Goal: Task Accomplishment & Management: Complete application form

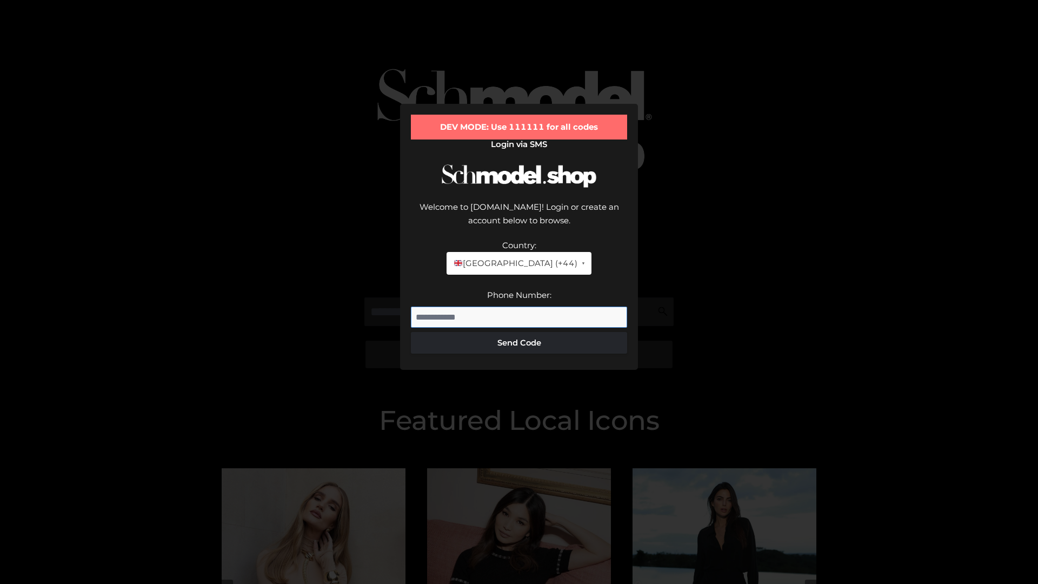
click at [519, 306] on input "Phone Number:" at bounding box center [519, 317] width 216 height 22
type input "**********"
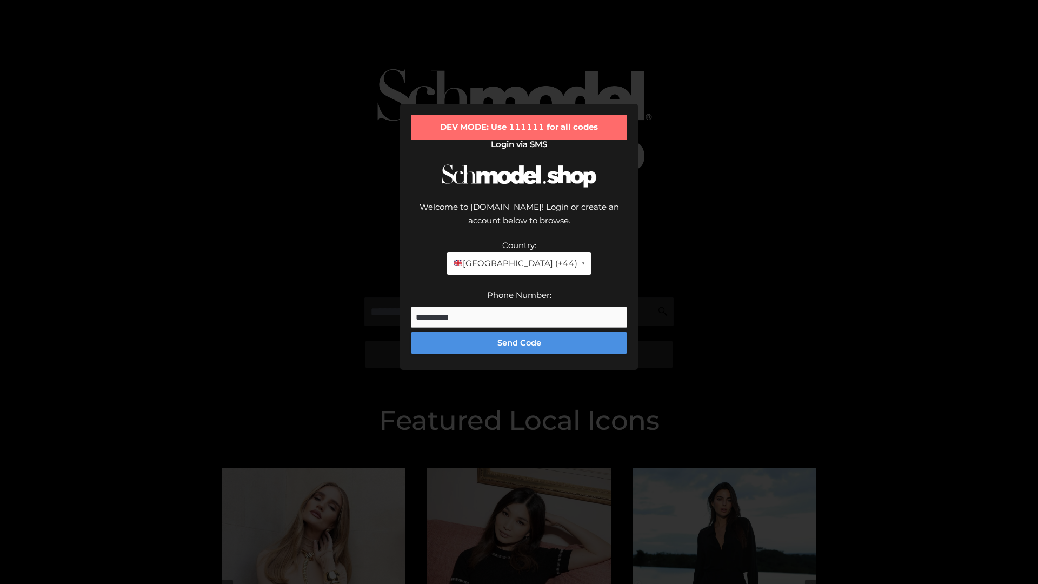
click at [519, 332] on button "Send Code" at bounding box center [519, 343] width 216 height 22
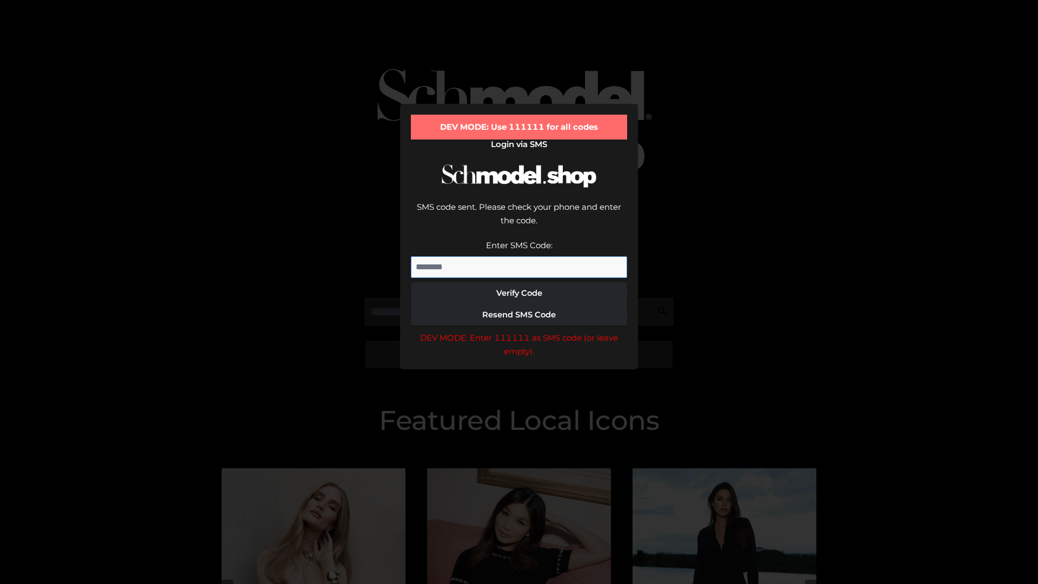
click at [519, 256] on input "Enter SMS Code:" at bounding box center [519, 267] width 216 height 22
type input "******"
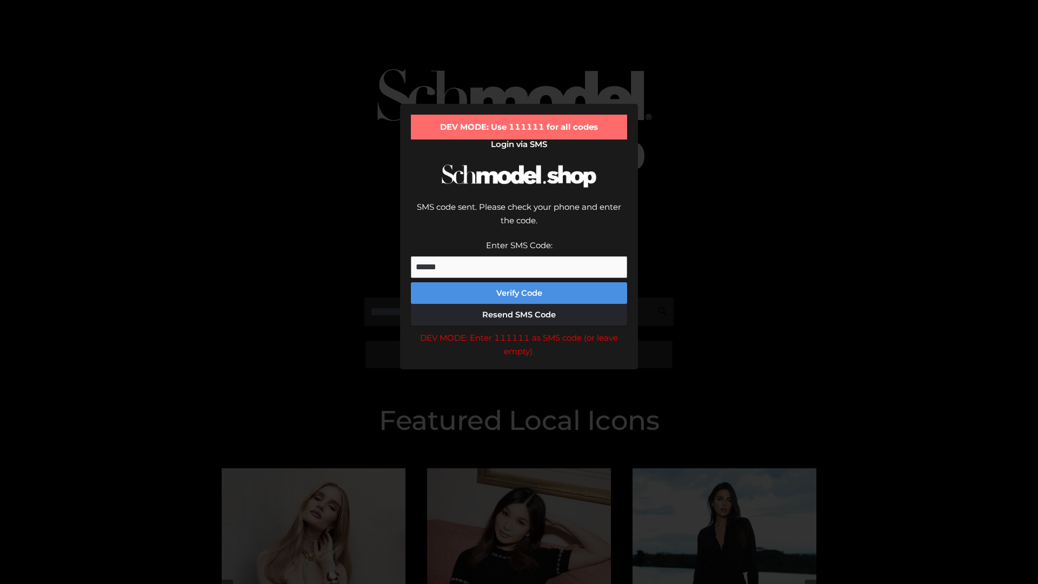
click at [519, 282] on button "Verify Code" at bounding box center [519, 293] width 216 height 22
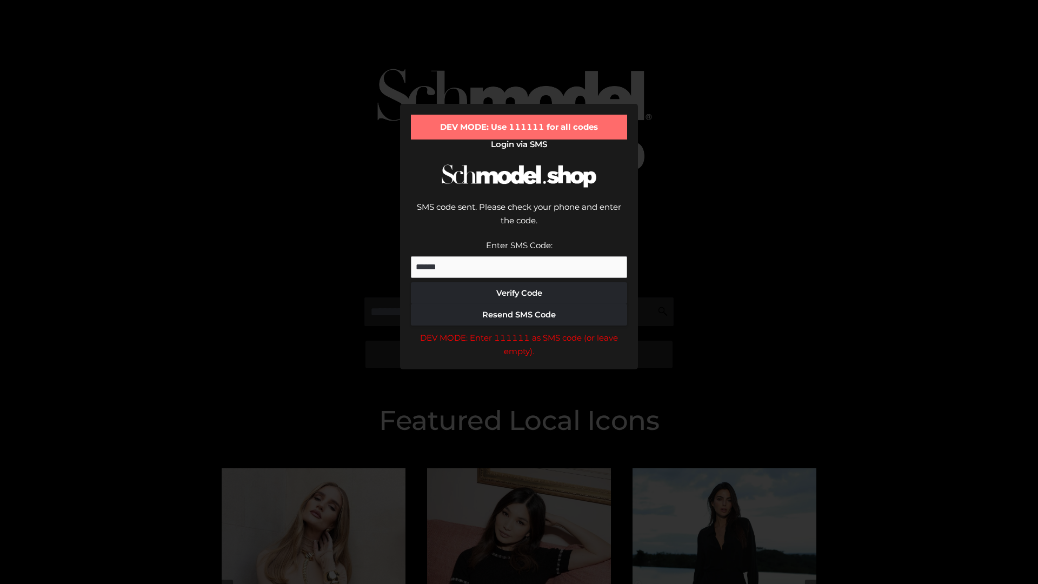
click at [519, 331] on div "DEV MODE: Enter 111111 as SMS code (or leave empty)." at bounding box center [519, 345] width 216 height 28
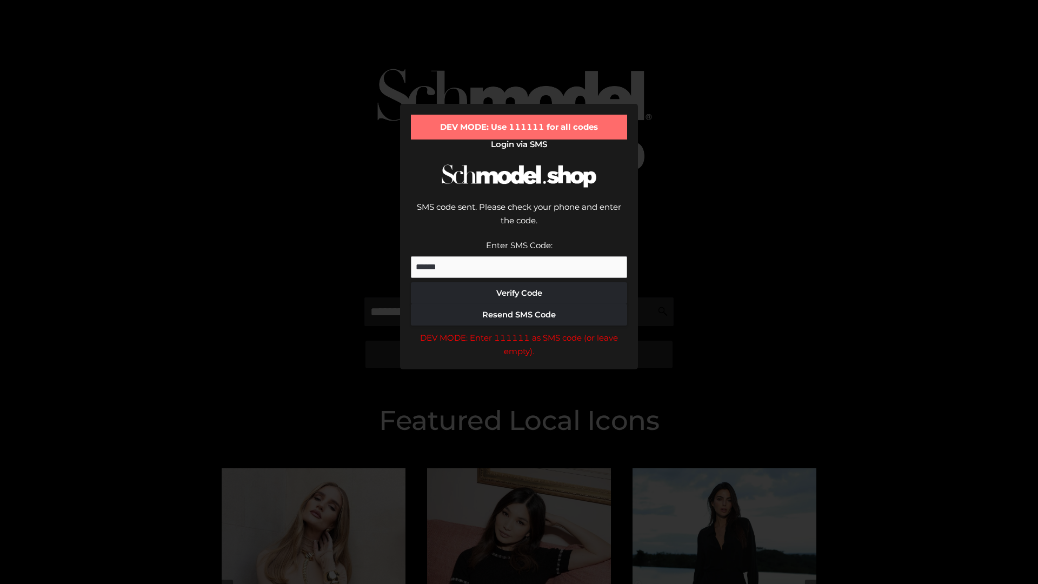
click at [519, 331] on div "DEV MODE: Enter 111111 as SMS code (or leave empty)." at bounding box center [519, 345] width 216 height 28
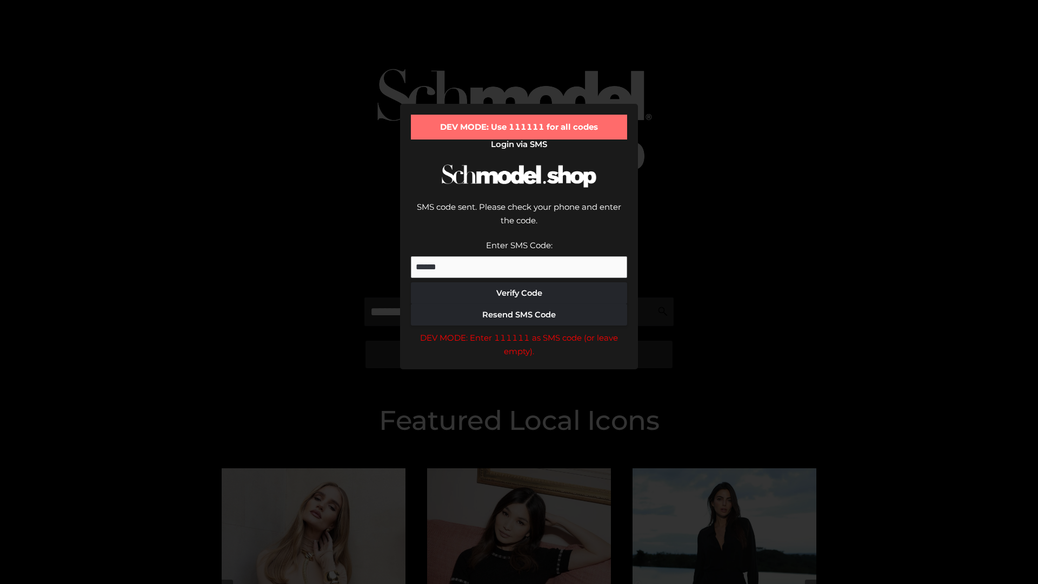
click at [519, 331] on div "DEV MODE: Enter 111111 as SMS code (or leave empty)." at bounding box center [519, 345] width 216 height 28
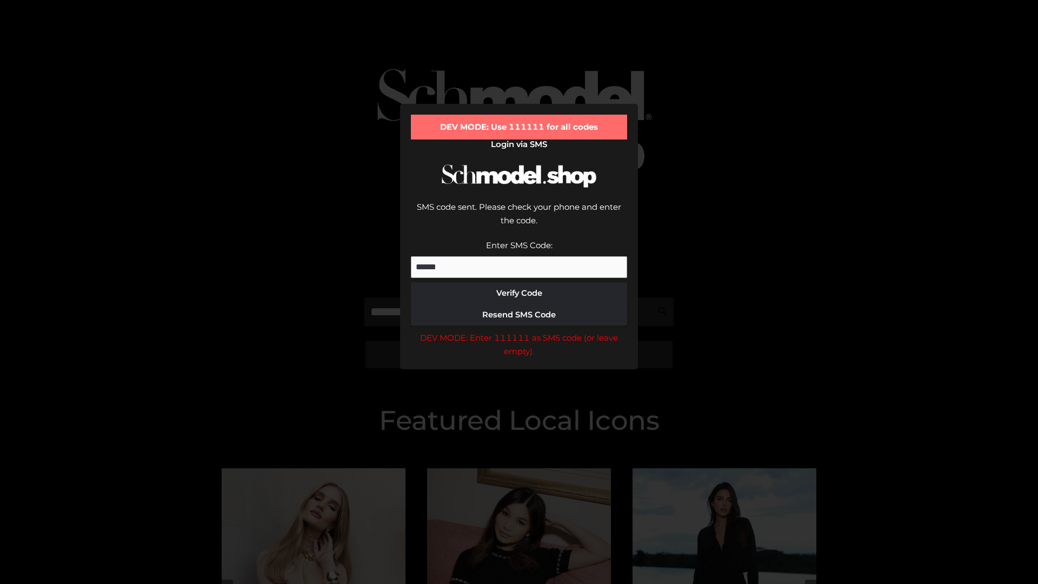
click at [519, 331] on div "DEV MODE: Enter 111111 as SMS code (or leave empty)." at bounding box center [519, 345] width 216 height 28
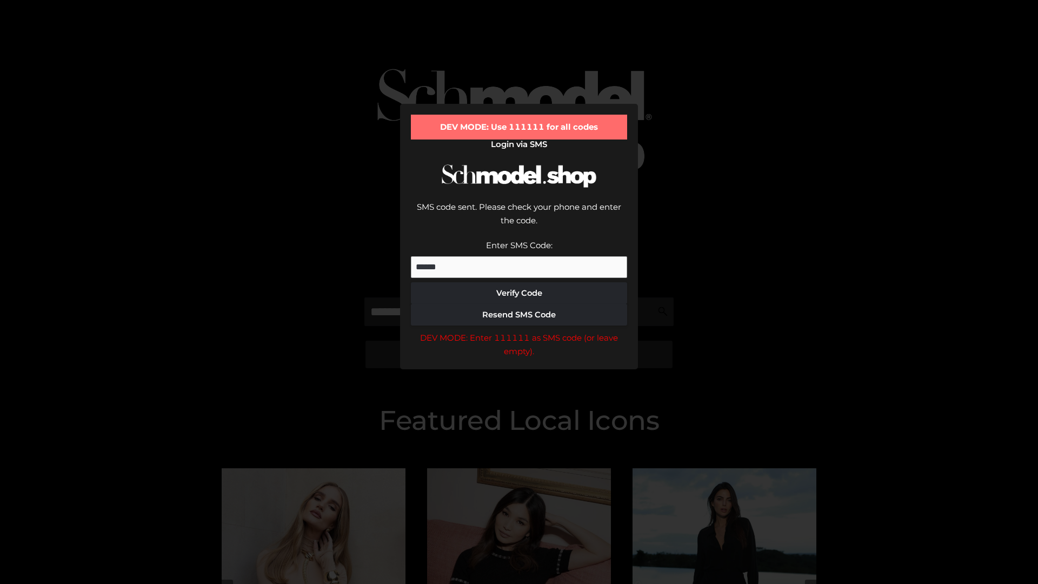
click at [519, 331] on div "DEV MODE: Enter 111111 as SMS code (or leave empty)." at bounding box center [519, 345] width 216 height 28
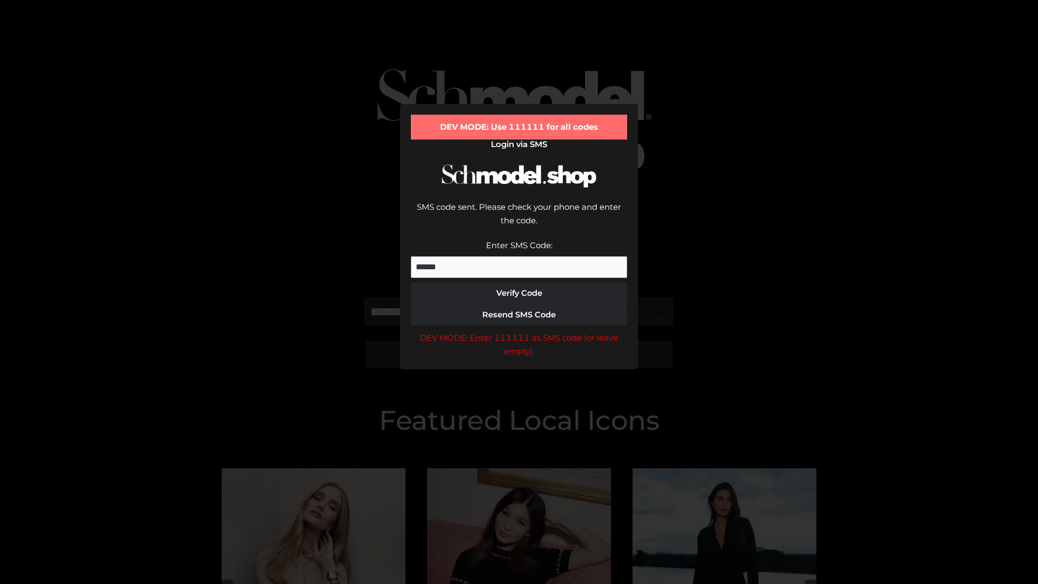
click at [519, 331] on div "DEV MODE: Enter 111111 as SMS code (or leave empty)." at bounding box center [519, 345] width 216 height 28
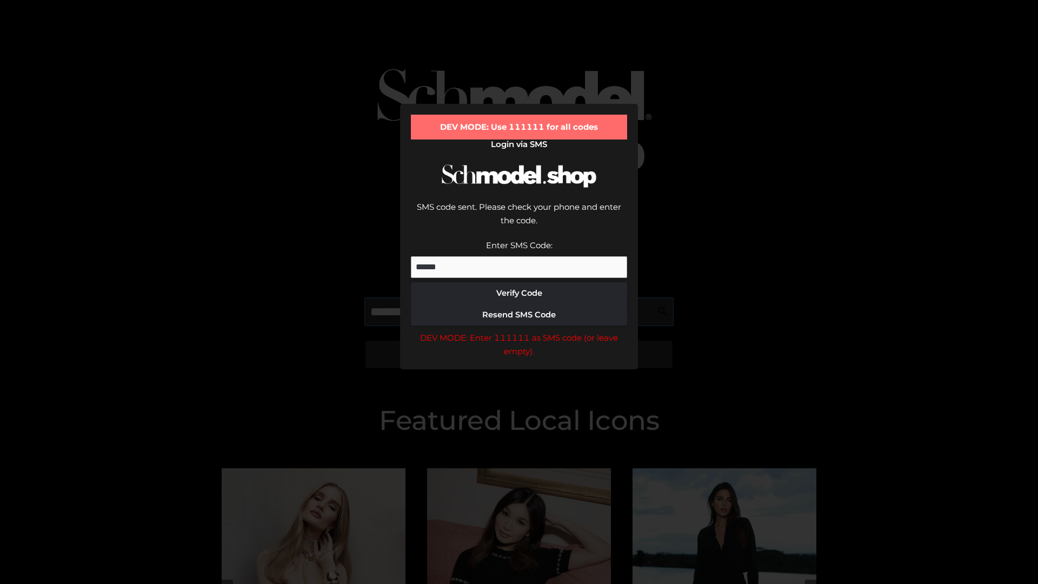
scroll to position [0, 56]
click at [519, 331] on div "DEV MODE: Enter 111111 as SMS code (or leave empty)." at bounding box center [519, 345] width 216 height 28
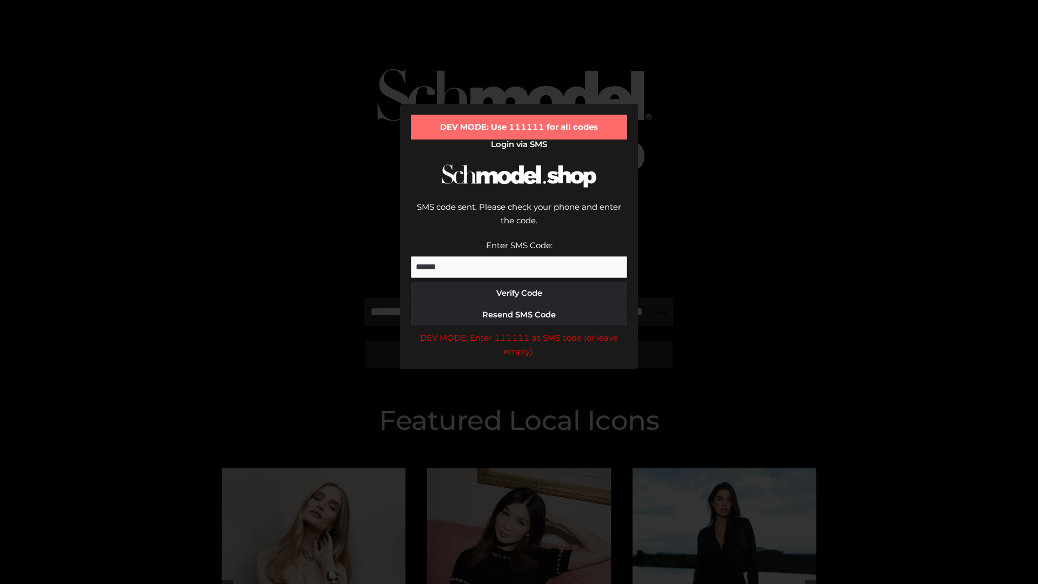
click at [519, 331] on div "DEV MODE: Enter 111111 as SMS code (or leave empty)." at bounding box center [519, 345] width 216 height 28
type input "**********"
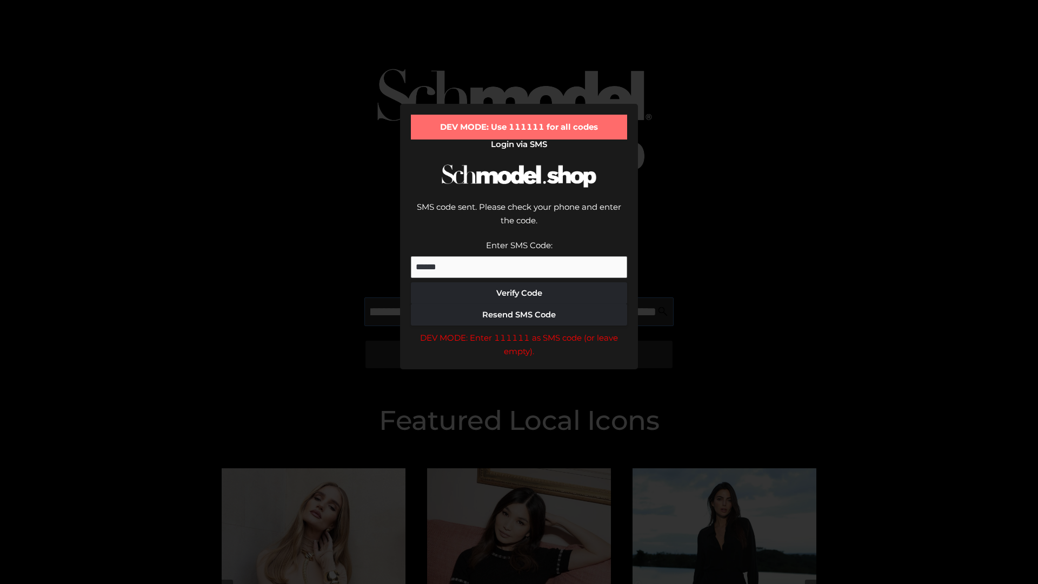
scroll to position [0, 105]
